Goal: Transaction & Acquisition: Purchase product/service

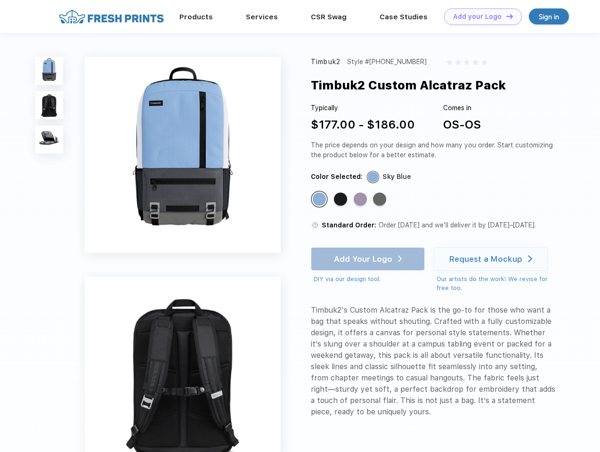
click at [480, 16] on link "Add your Logo Design Tool" at bounding box center [483, 16] width 78 height 16
click at [0, 0] on div "Design Tool" at bounding box center [0, 0] width 0 height 0
click at [505, 16] on link "Add your Logo Design Tool" at bounding box center [483, 16] width 78 height 16
click at [49, 71] on img at bounding box center [49, 71] width 28 height 28
click at [49, 106] on img at bounding box center [49, 105] width 28 height 28
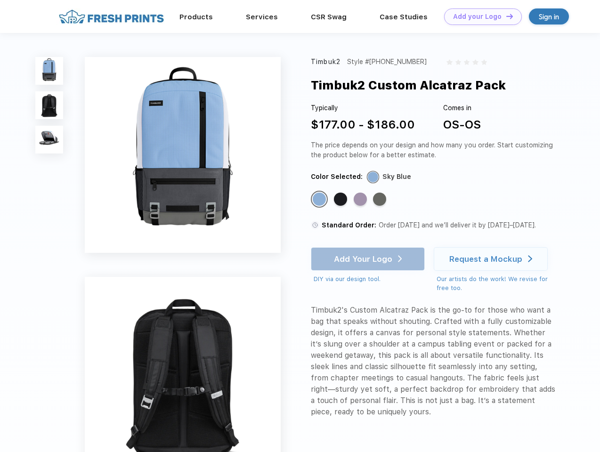
click at [49, 140] on img at bounding box center [49, 140] width 28 height 28
click at [320, 200] on div "Standard Color" at bounding box center [319, 199] width 13 height 13
click at [342, 200] on div "Standard Color" at bounding box center [340, 199] width 13 height 13
click at [361, 200] on div "Standard Color" at bounding box center [360, 199] width 13 height 13
click at [381, 200] on div "Standard Color" at bounding box center [379, 199] width 13 height 13
